Goal: Task Accomplishment & Management: Use online tool/utility

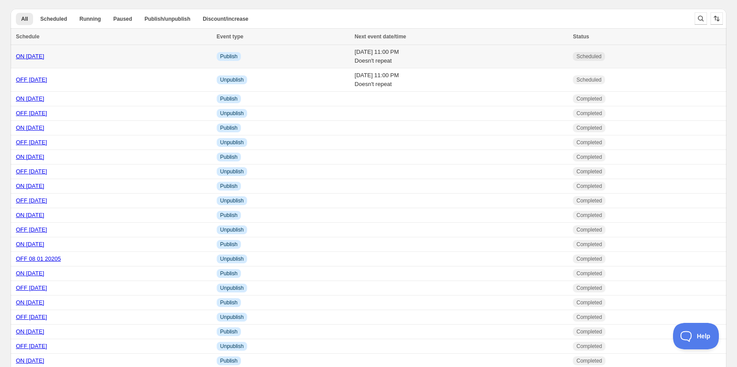
click at [34, 56] on link "ON [DATE]" at bounding box center [30, 56] width 28 height 7
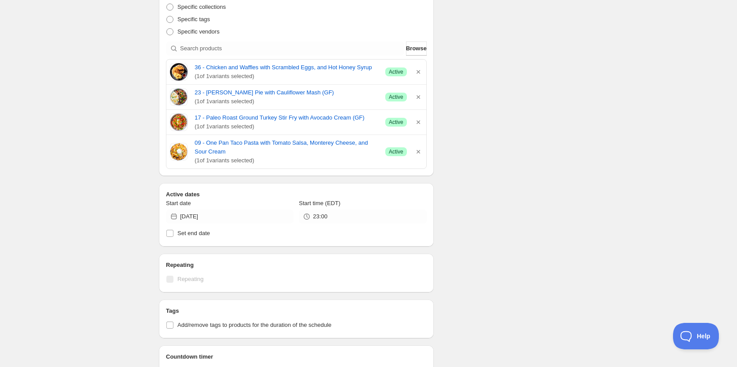
scroll to position [132, 0]
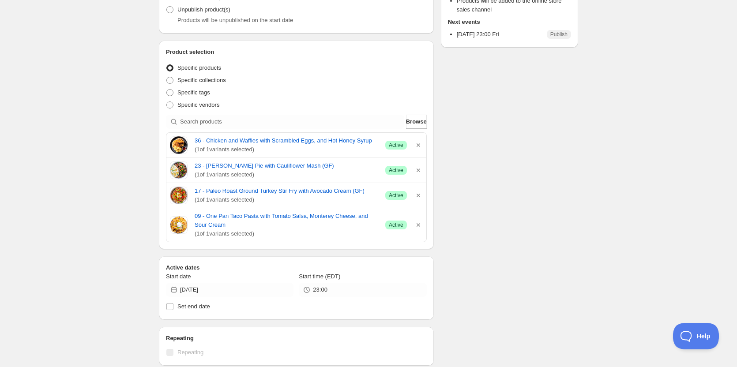
click at [644, 195] on div "ON [DATE]. This page is ready ON [DATE] Scheduled Duplicate Activate Deactivate…" at bounding box center [368, 249] width 737 height 763
drag, startPoint x: 206, startPoint y: 136, endPoint x: 305, endPoint y: 139, distance: 98.5
click at [371, 141] on div "36 - Chicken and Waffles with Scrambled Eggs, and Hot Honey Syrup ( 1 of 1 vari…" at bounding box center [296, 145] width 260 height 25
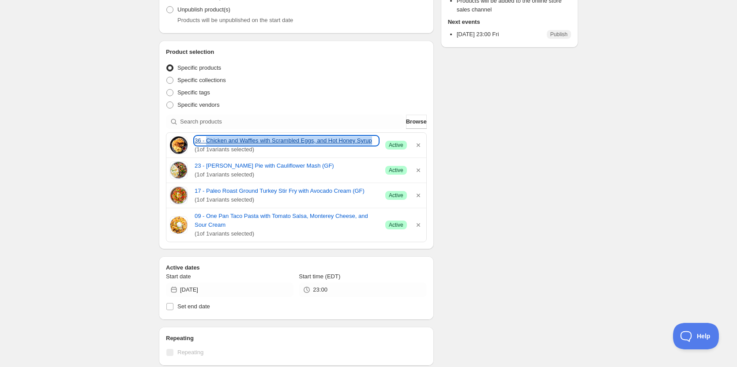
copy link "Chicken and Waffles with Scrambled Eggs, and Hot Honey Syrup"
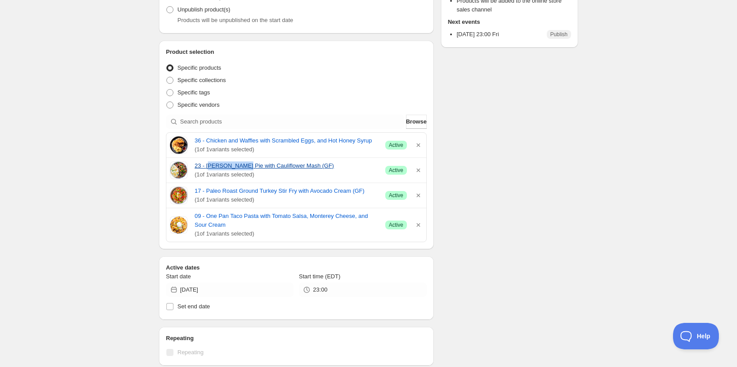
drag, startPoint x: 208, startPoint y: 158, endPoint x: 244, endPoint y: 165, distance: 36.0
click at [244, 165] on div "23 - [PERSON_NAME] Pie with Cauliflower Mash (GF) ( 1 of 1 variants selected) S…" at bounding box center [296, 170] width 260 height 25
drag, startPoint x: 206, startPoint y: 159, endPoint x: 328, endPoint y: 162, distance: 122.3
click at [328, 162] on div "23 - [PERSON_NAME] Pie with Cauliflower Mash (GF) ( 1 of 1 variants selected) S…" at bounding box center [296, 170] width 260 height 25
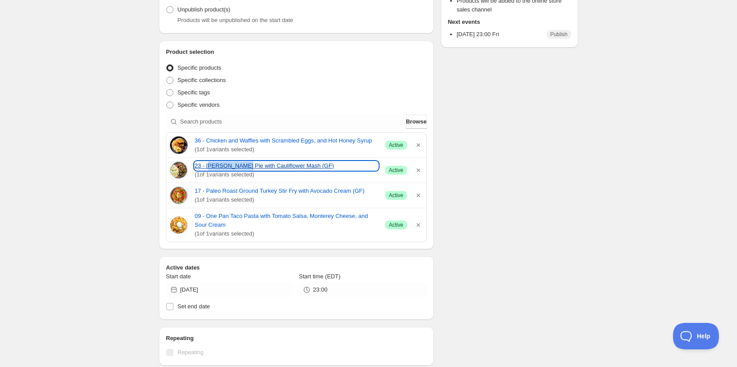
copy link "[PERSON_NAME] Pie with Cauliflower Mash (GF)"
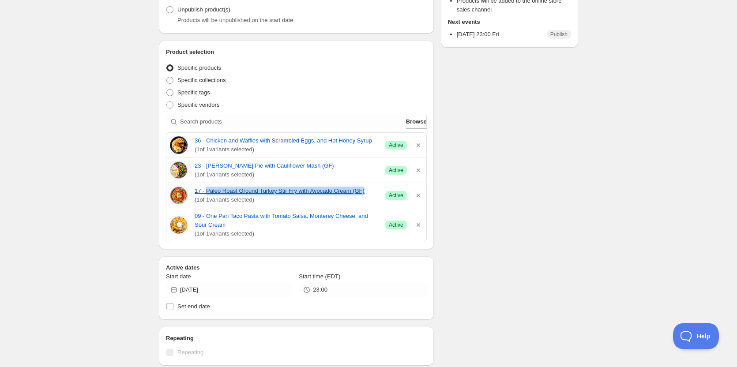
drag, startPoint x: 207, startPoint y: 185, endPoint x: 374, endPoint y: 193, distance: 167.5
click at [374, 193] on div "17 - Paleo Roast Ground Turkey Stir Fry with Avocado Cream (GF) ( 1 of 1 varian…" at bounding box center [296, 195] width 260 height 25
copy link "Paleo Roast Ground Turkey Stir Fry with Avocado Cream (GF)"
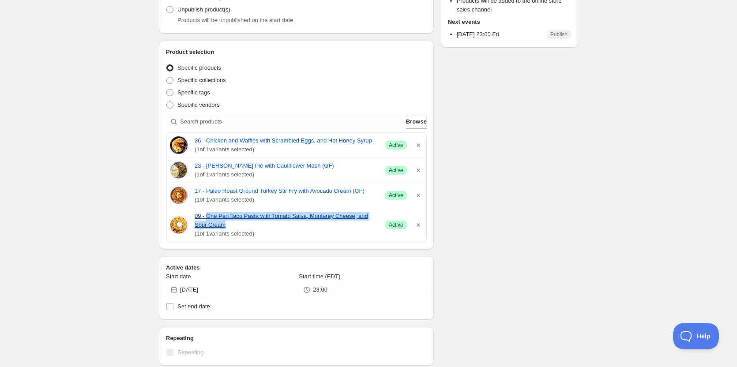
drag, startPoint x: 206, startPoint y: 209, endPoint x: 219, endPoint y: 228, distance: 23.3
click at [219, 228] on div "09 - One Pan Taco Pasta with Tomato Salsa, Monterey Cheese, and Sour Cream ( 1 …" at bounding box center [296, 225] width 260 height 34
copy link "One Pan Taco Pasta with Tomato Salsa, Monterey Cheese, and Sour Cream"
click at [556, 167] on div "Schedule name ON [DATE] Your customers won't see this Action Action Publish pro…" at bounding box center [365, 253] width 427 height 719
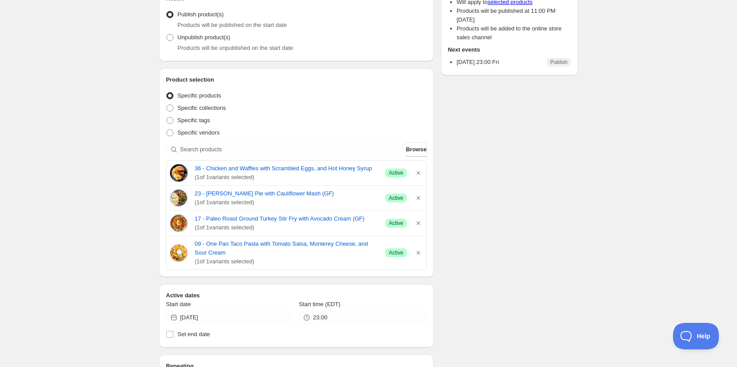
scroll to position [0, 0]
